Goal: Transaction & Acquisition: Book appointment/travel/reservation

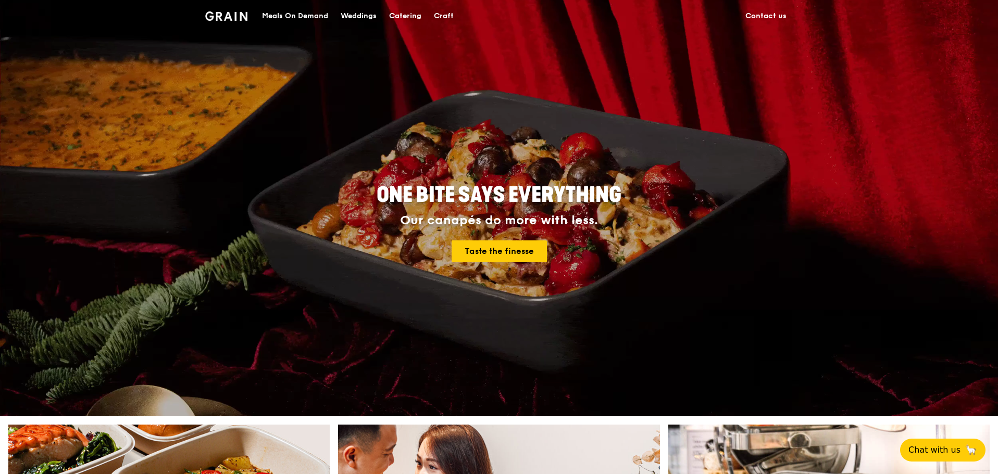
click at [400, 16] on div "Catering" at bounding box center [405, 16] width 32 height 31
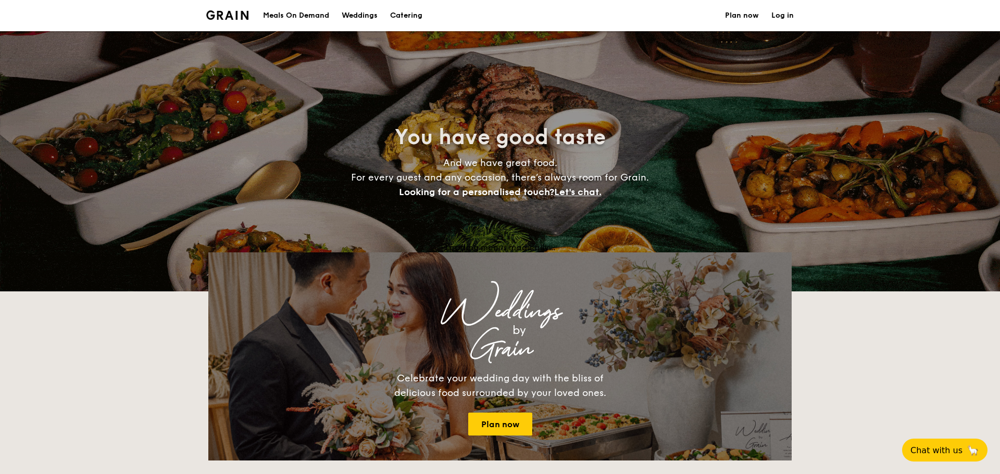
select select
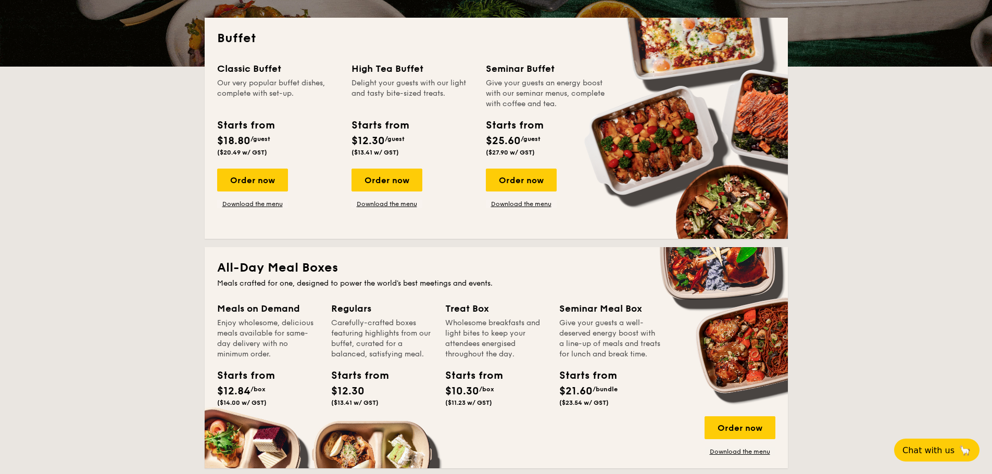
scroll to position [208, 0]
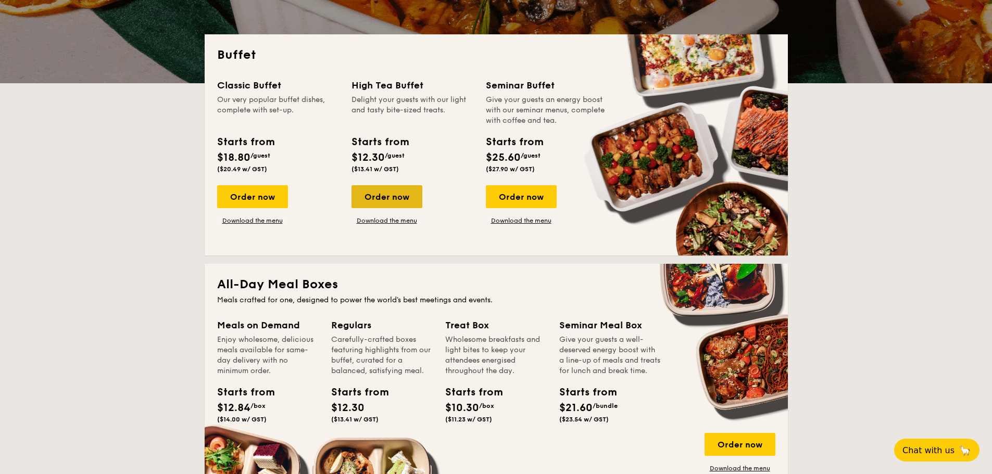
click at [391, 194] on div "Order now" at bounding box center [386, 196] width 71 height 23
